Goal: Information Seeking & Learning: Learn about a topic

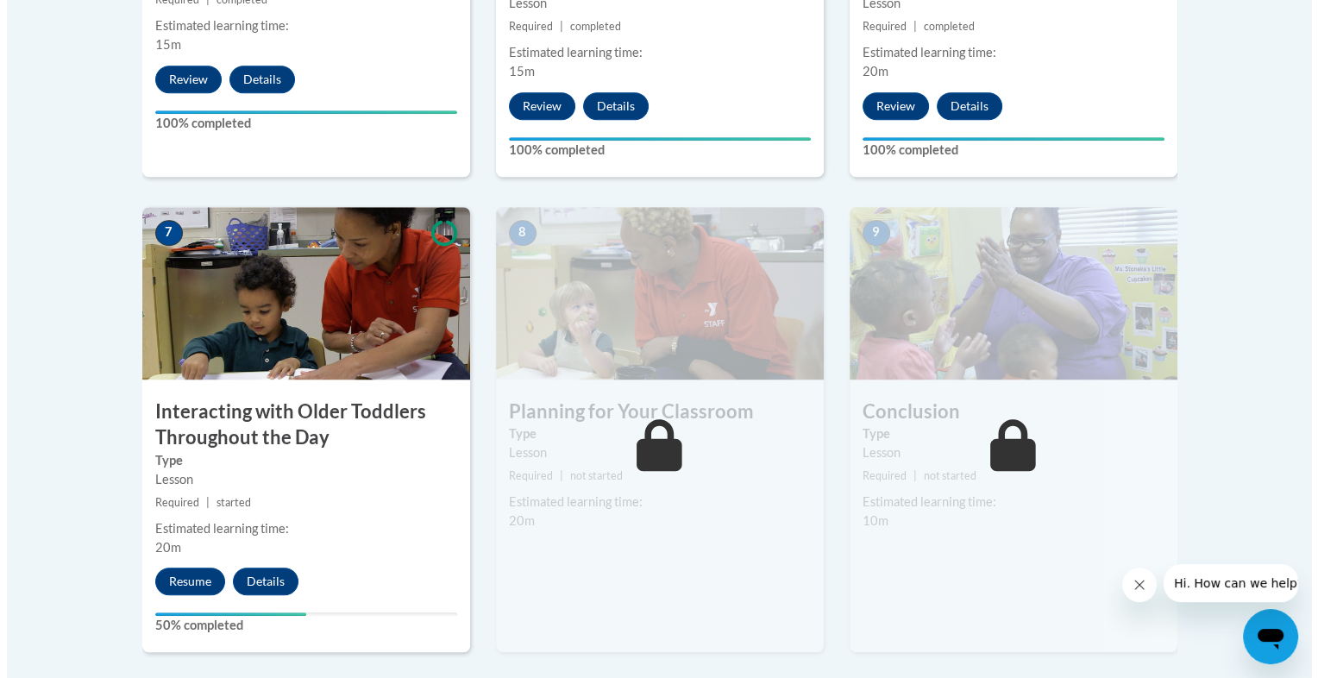
scroll to position [1352, 0]
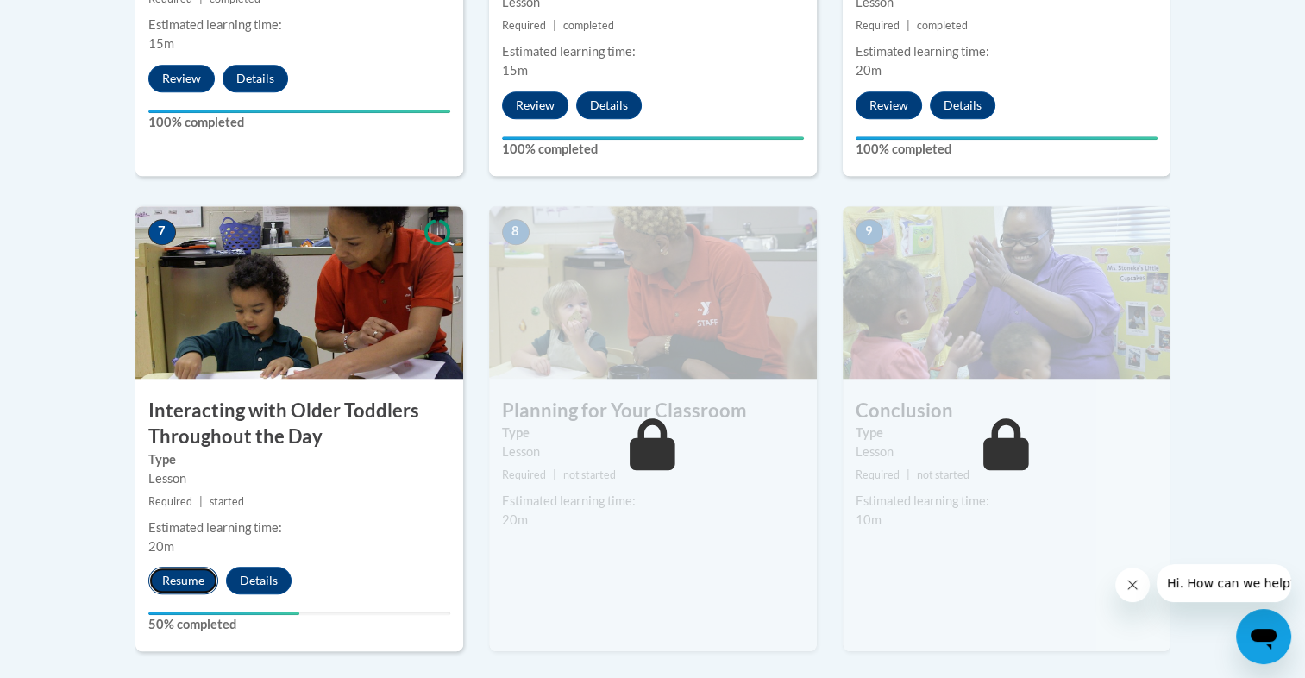
click at [182, 567] on button "Resume" at bounding box center [183, 581] width 70 height 28
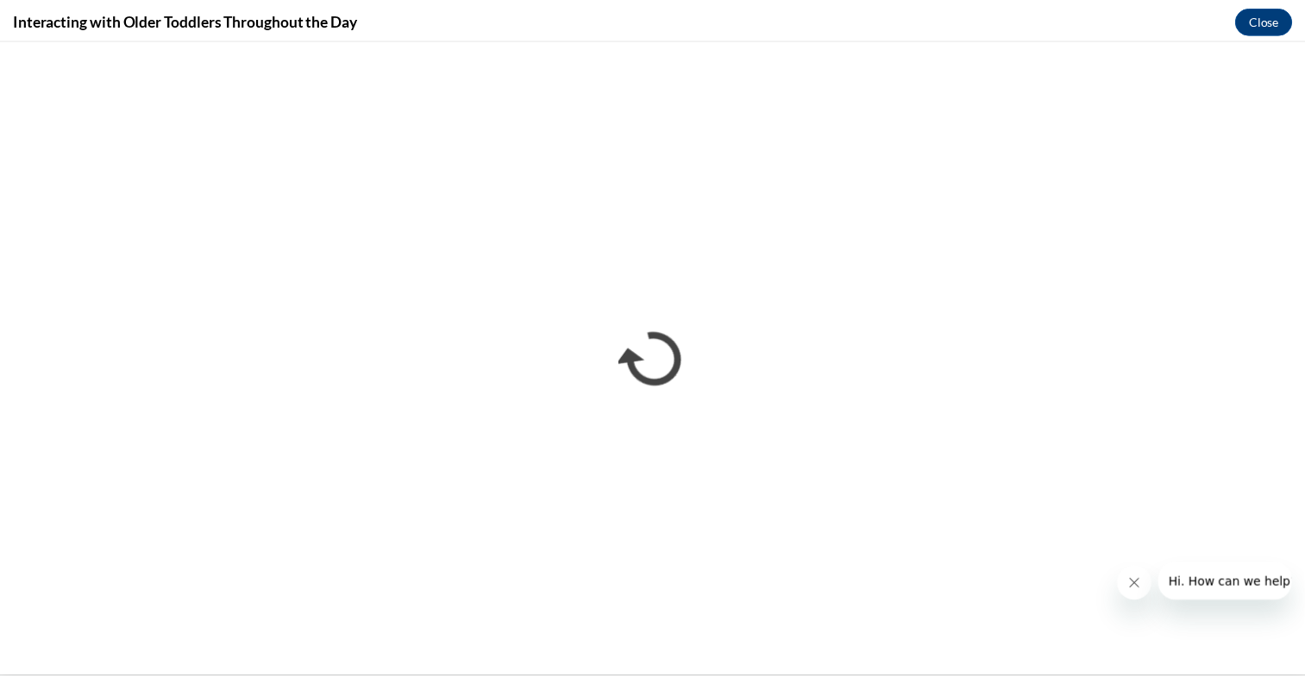
scroll to position [0, 0]
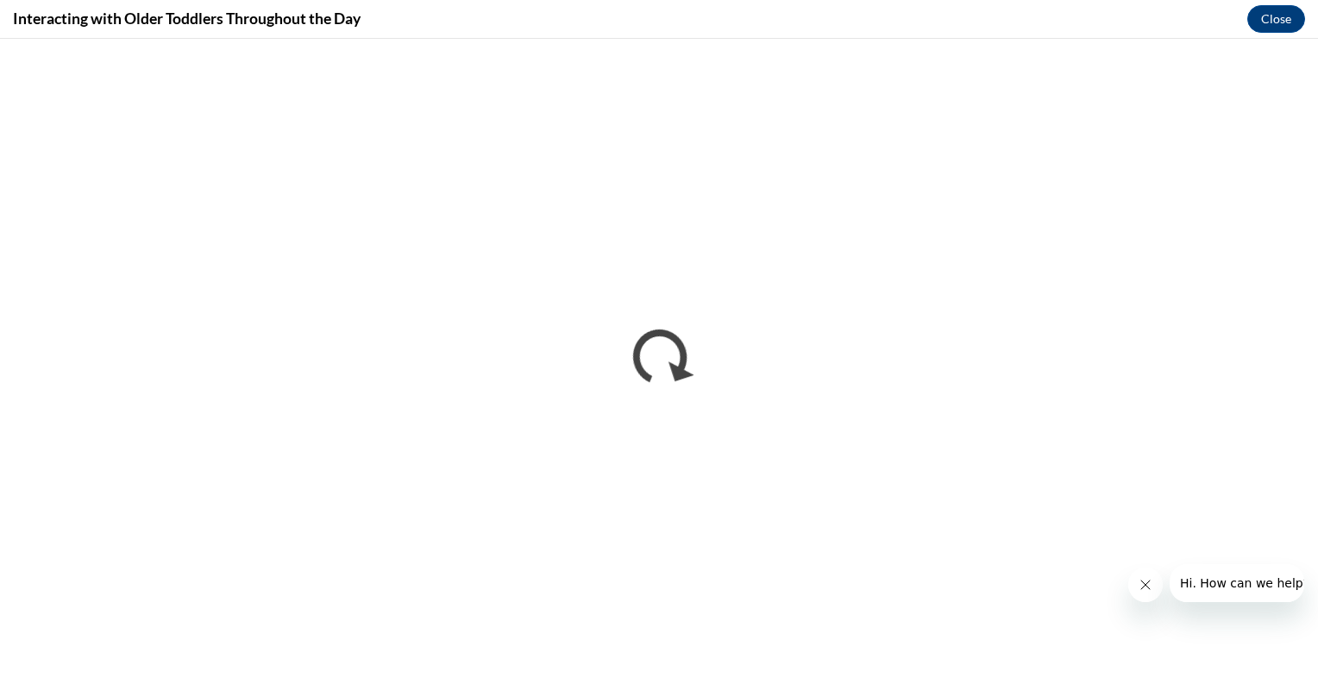
click at [1153, 584] on button "Close message from company" at bounding box center [1145, 585] width 35 height 35
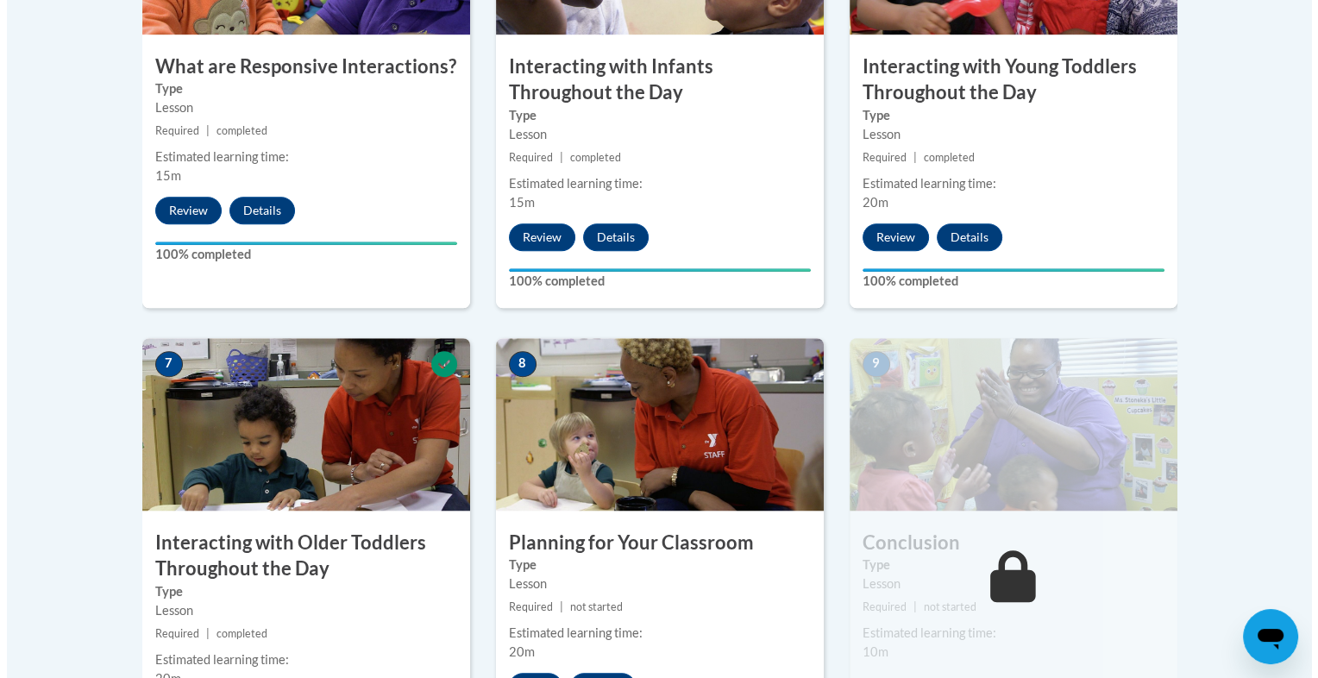
scroll to position [1373, 0]
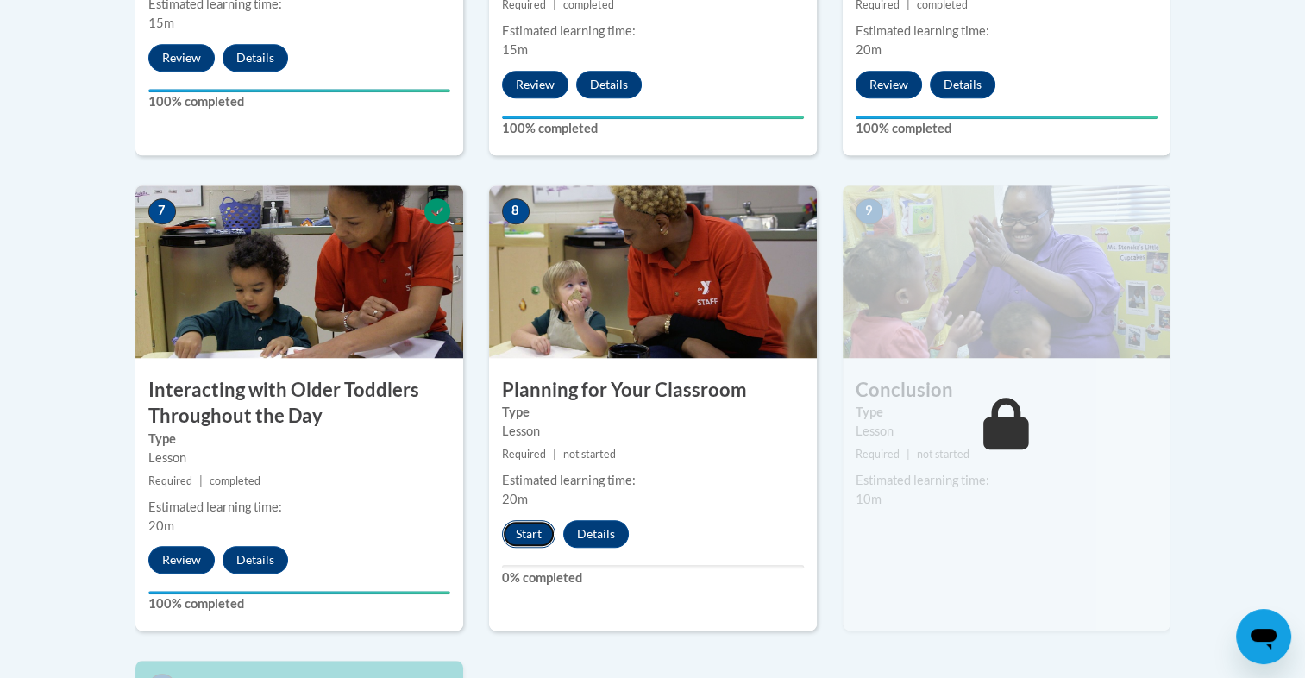
click at [526, 520] on button "Start" at bounding box center [528, 534] width 53 height 28
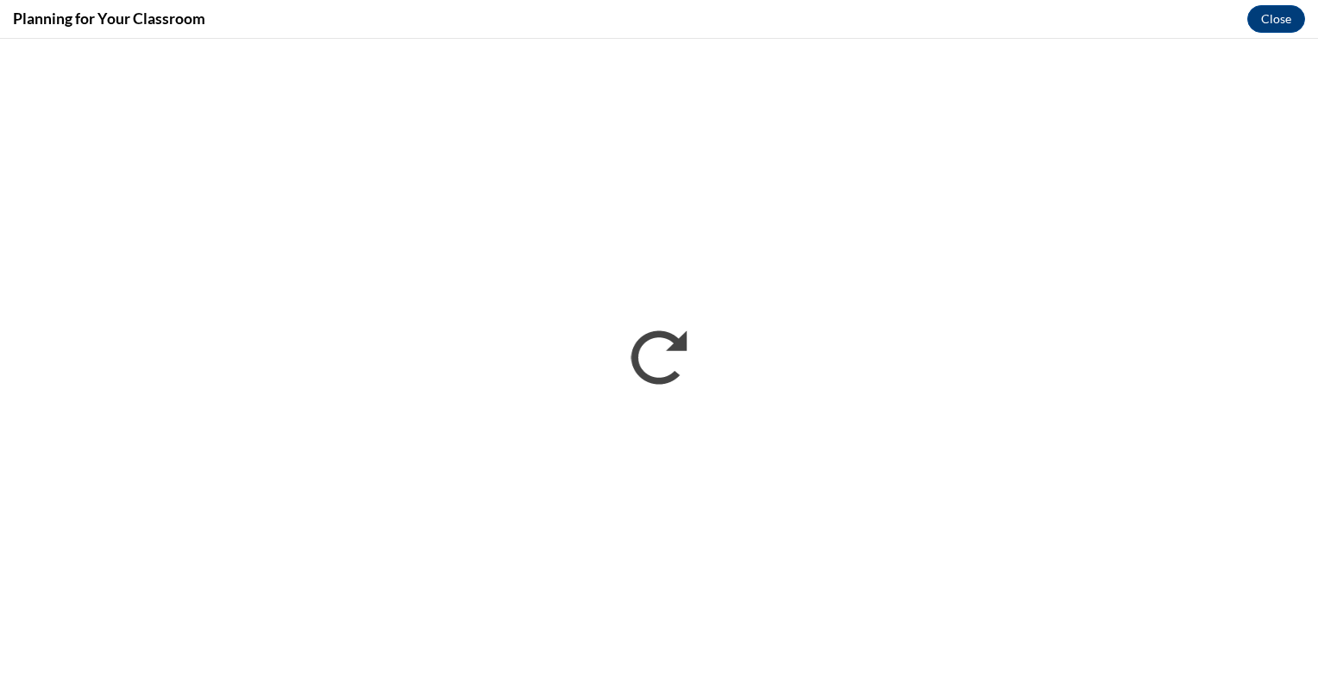
scroll to position [0, 0]
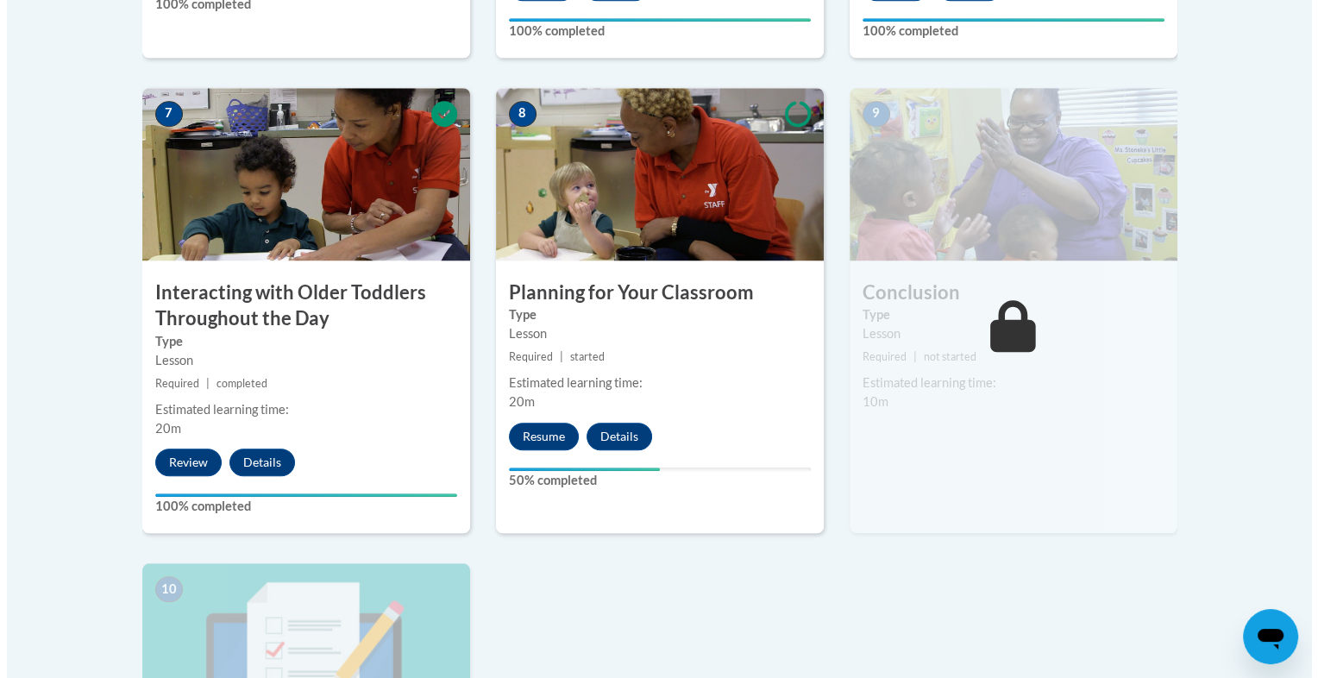
scroll to position [1475, 0]
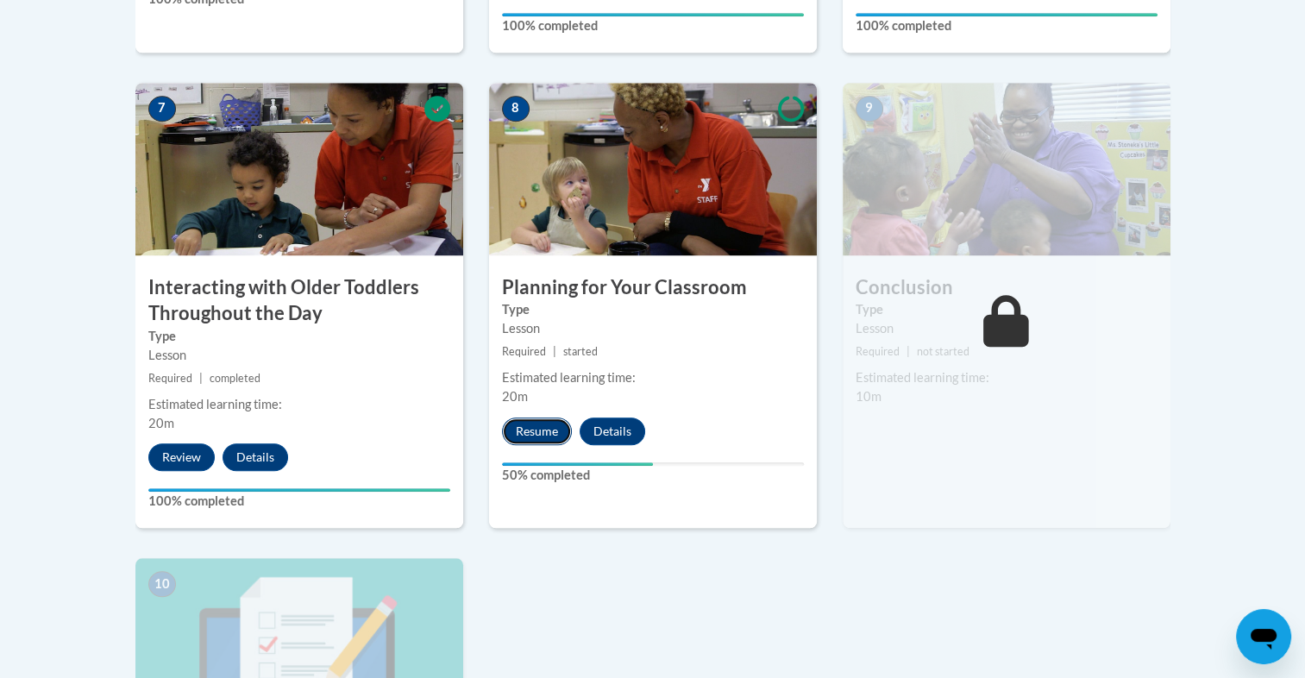
click at [525, 418] on button "Resume" at bounding box center [537, 432] width 70 height 28
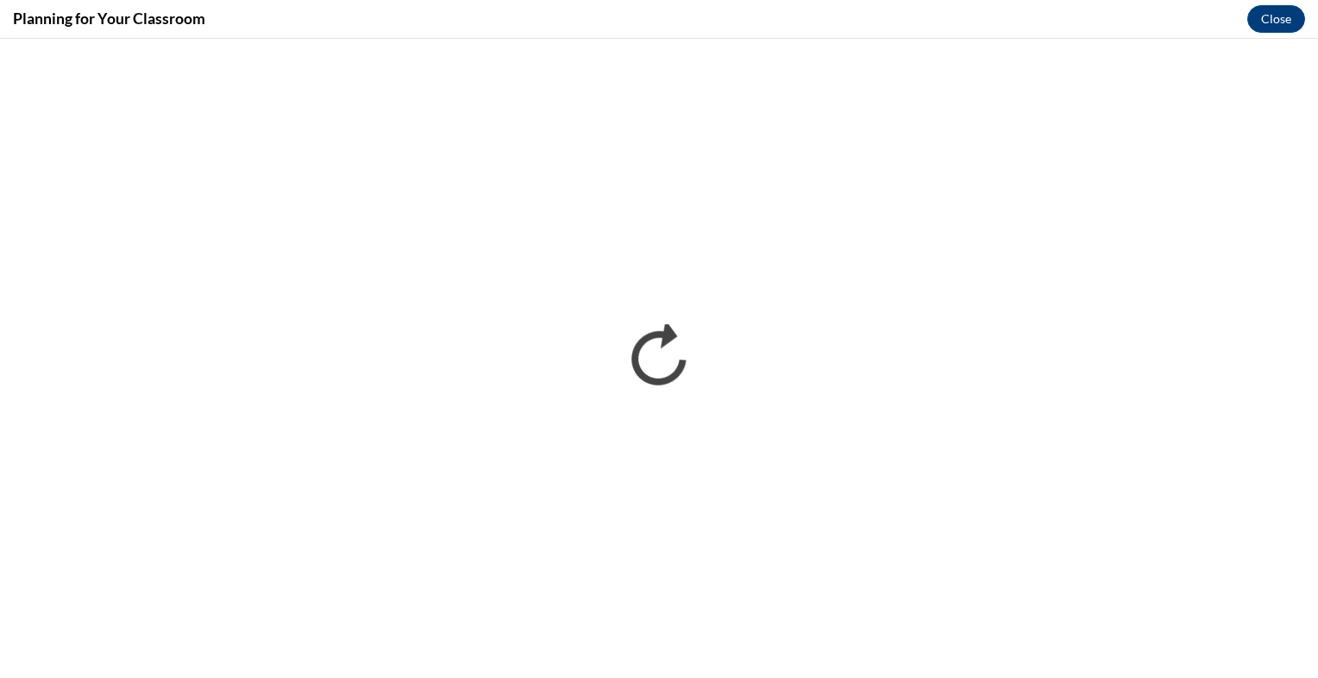
scroll to position [0, 0]
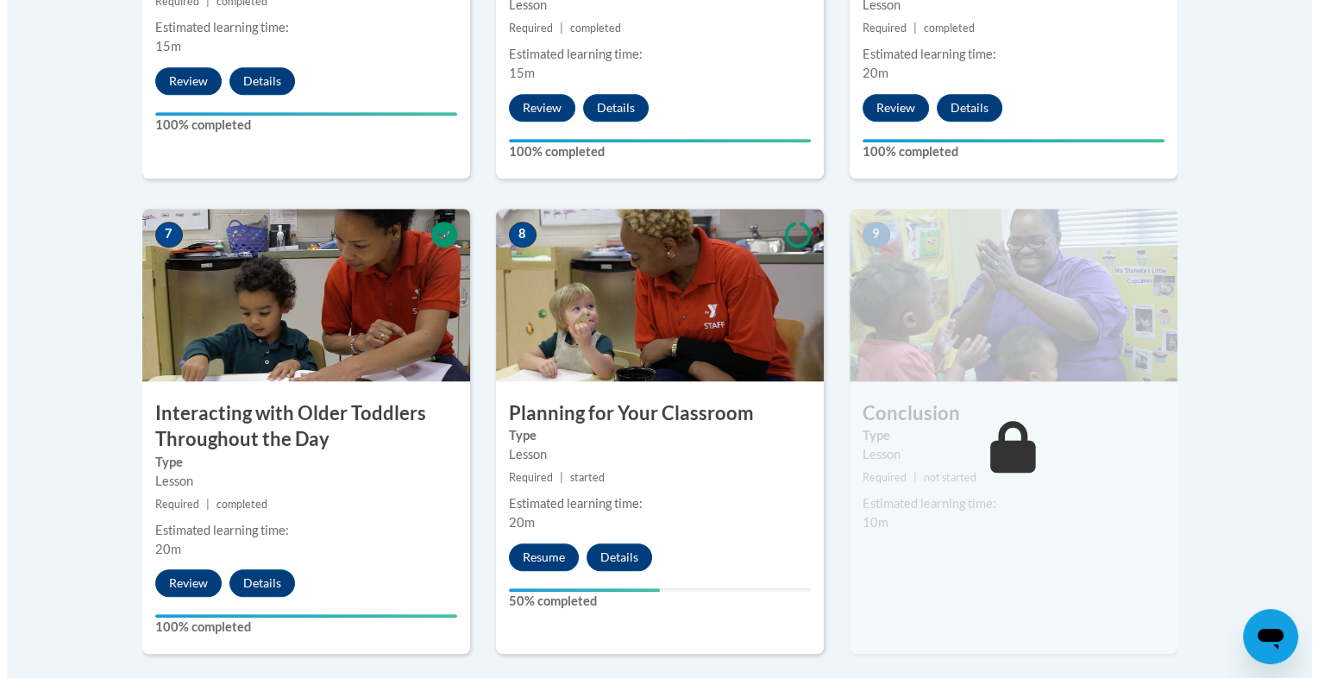
scroll to position [1351, 0]
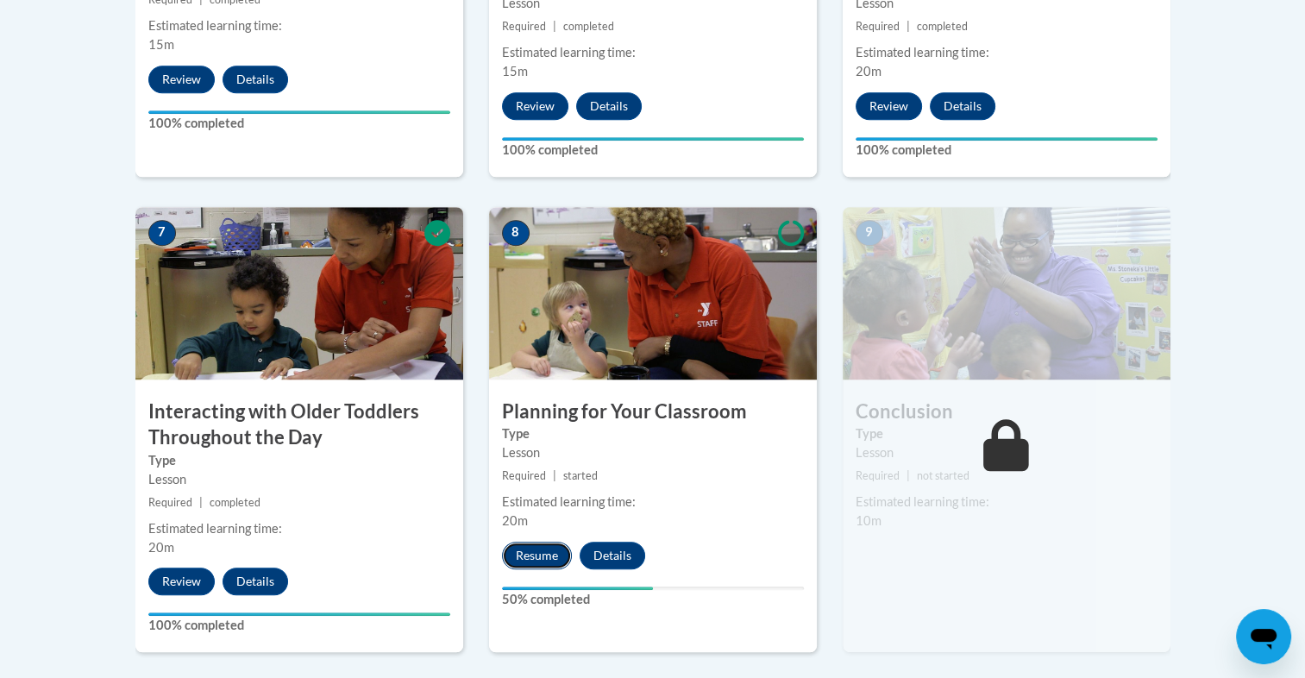
click at [525, 542] on button "Resume" at bounding box center [537, 556] width 70 height 28
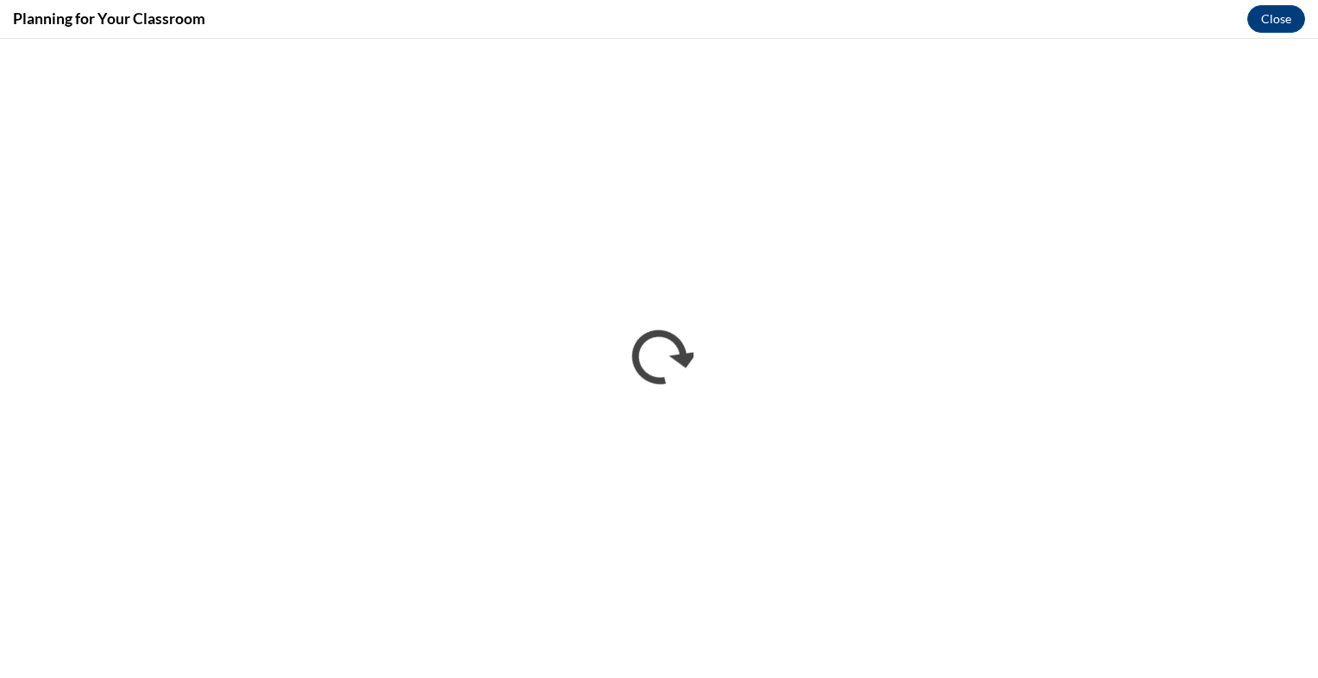
scroll to position [0, 0]
